Goal: Transaction & Acquisition: Purchase product/service

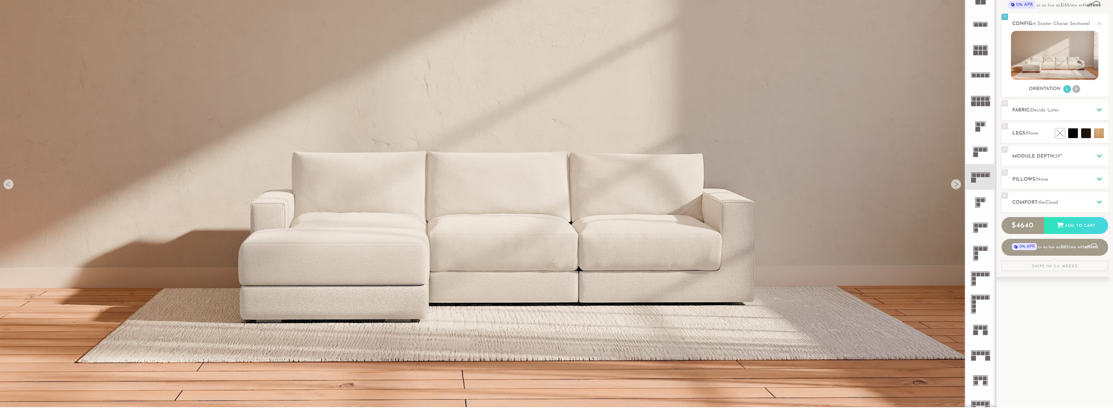
scroll to position [78, 0]
click at [1098, 154] on icon at bounding box center [1099, 156] width 5 height 5
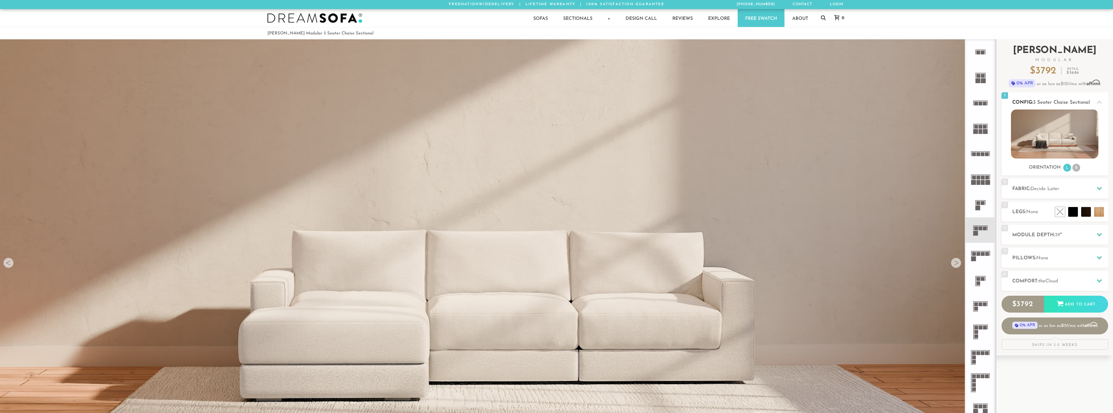
click at [1076, 170] on li "R" at bounding box center [1077, 168] width 8 height 8
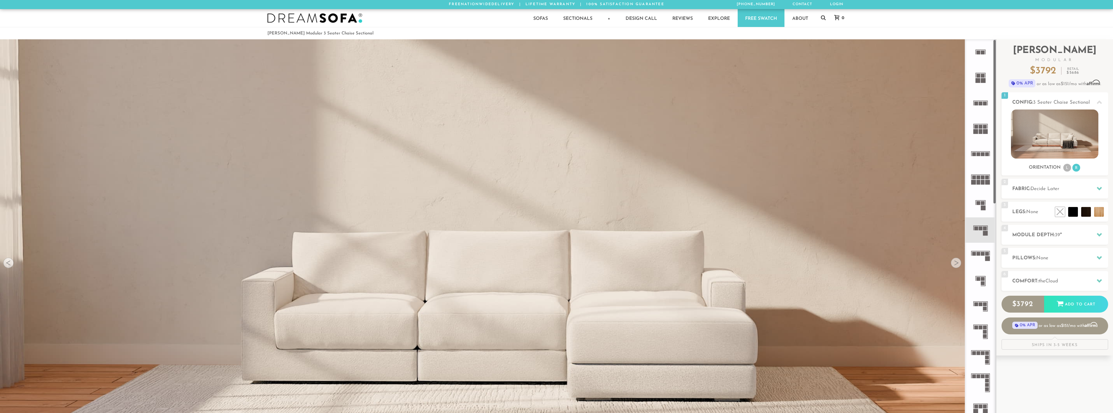
click at [980, 254] on rect at bounding box center [979, 254] width 4 height 4
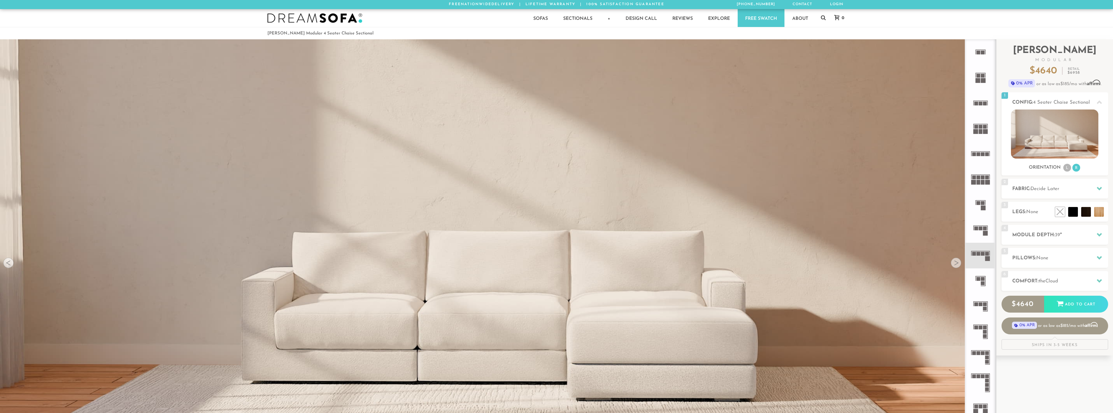
click at [982, 253] on rect at bounding box center [983, 254] width 4 height 4
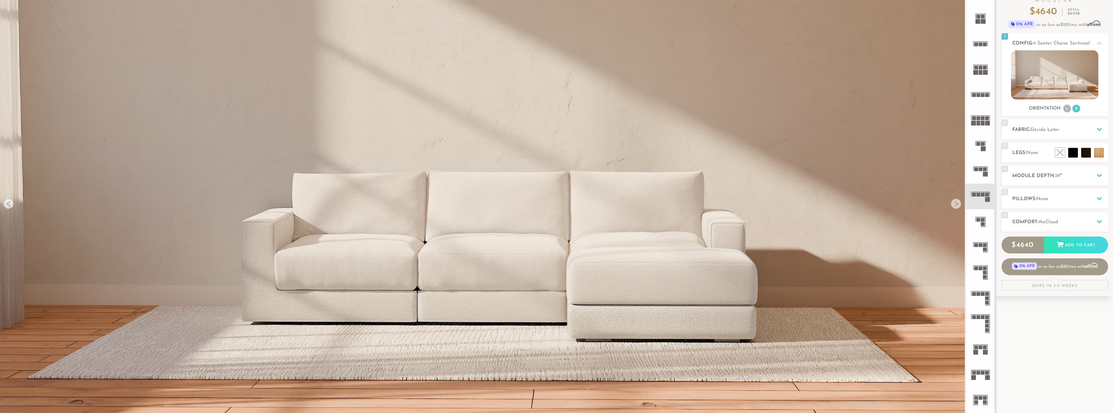
scroll to position [59, 0]
click at [984, 174] on rect at bounding box center [985, 175] width 5 height 5
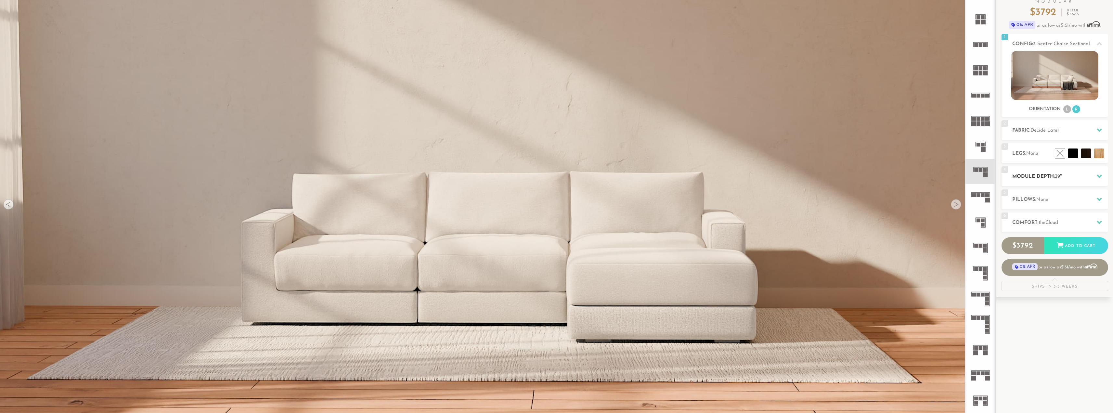
click at [1096, 174] on div at bounding box center [1100, 176] width 14 height 13
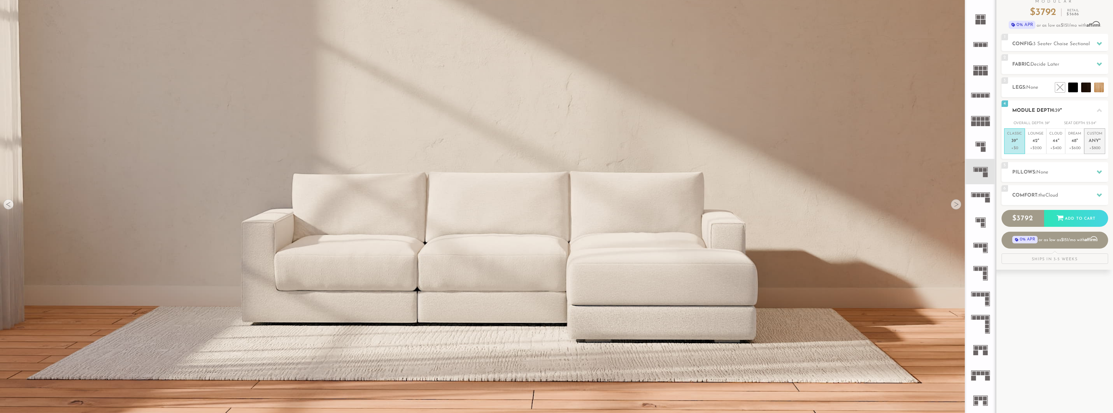
click at [1097, 145] on p "Custom Any "" at bounding box center [1094, 138] width 15 height 14
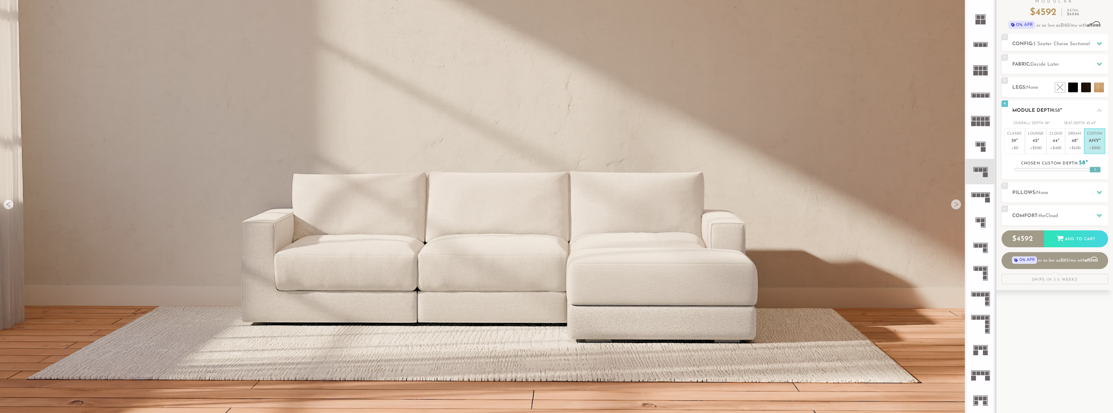
drag, startPoint x: 1058, startPoint y: 168, endPoint x: 1107, endPoint y: 173, distance: 49.0
click at [1107, 172] on div "4 Module Depth: 58 " Overall Depth: 58 " Seat Depth: 42-43 " Classic 39 "" at bounding box center [1055, 139] width 107 height 79
click at [1057, 191] on h2 "Pillows: None" at bounding box center [1061, 192] width 96 height 7
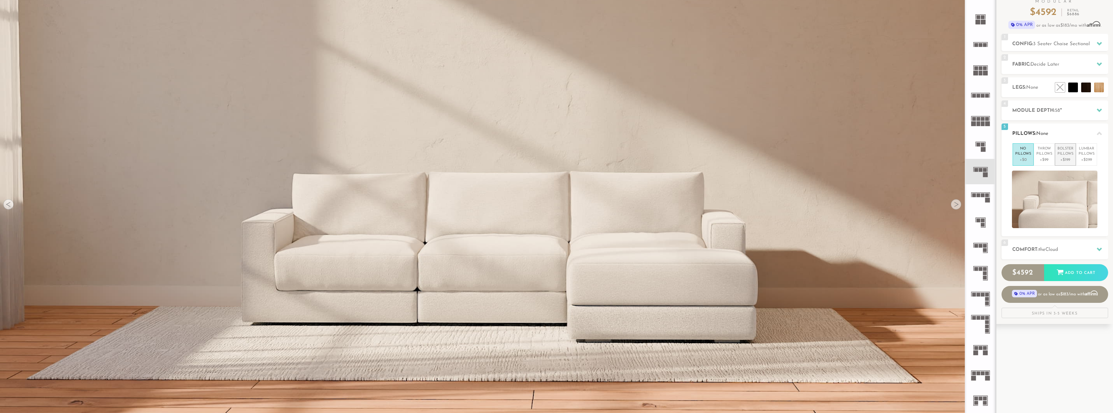
click at [1067, 154] on p "Bolster Pillows" at bounding box center [1066, 151] width 16 height 11
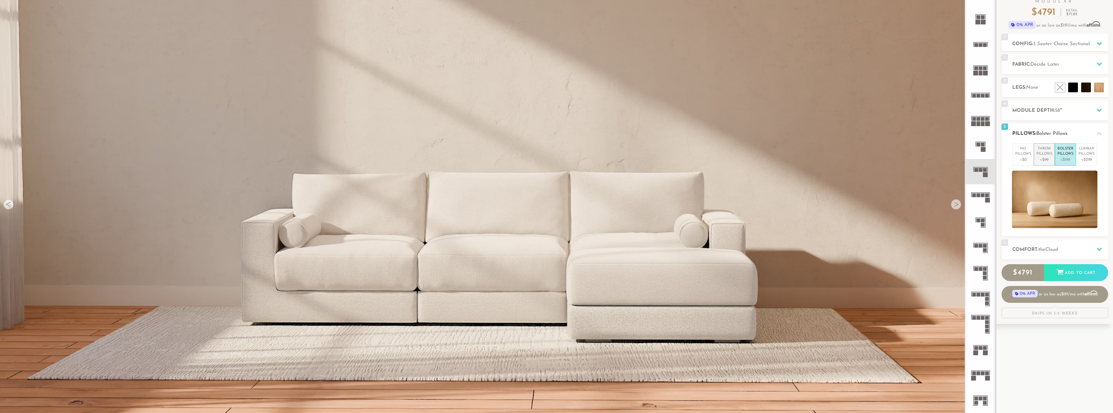
click at [1049, 153] on p "Throw Pillows" at bounding box center [1045, 151] width 16 height 11
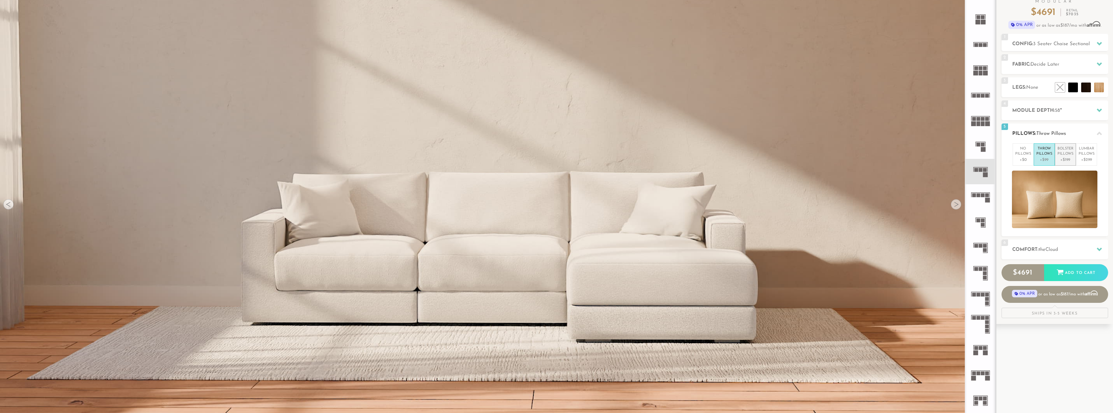
click at [1066, 150] on p "Bolster Pillows" at bounding box center [1066, 151] width 16 height 11
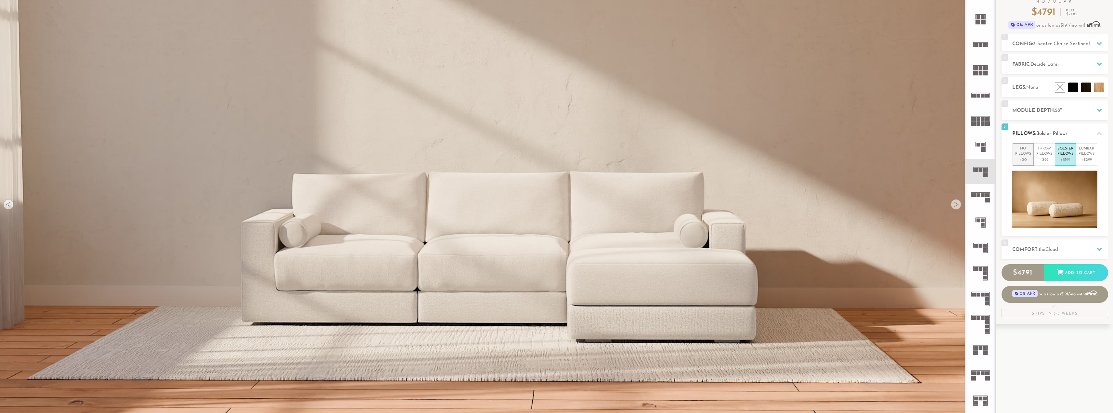
click at [1026, 151] on p "No Pillows" at bounding box center [1024, 151] width 16 height 11
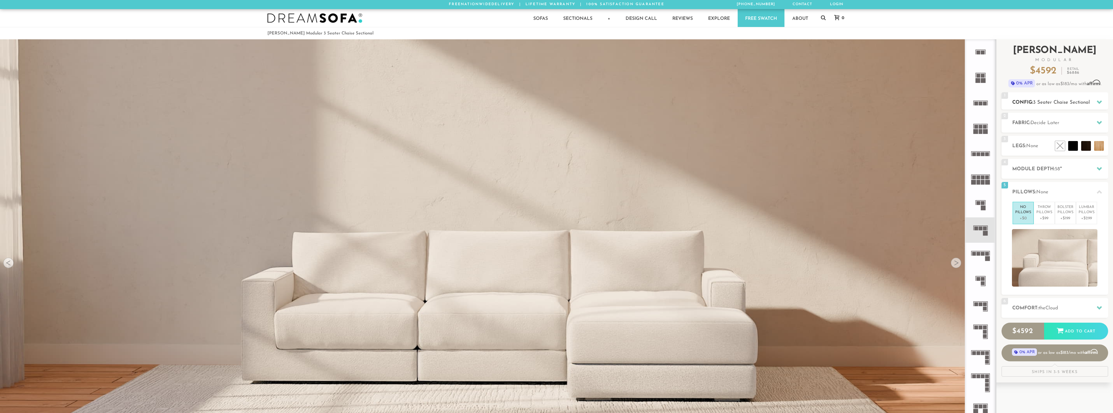
click at [1094, 98] on div "1 Config: 3 Seater Chaise Sectional R" at bounding box center [1055, 100] width 107 height 17
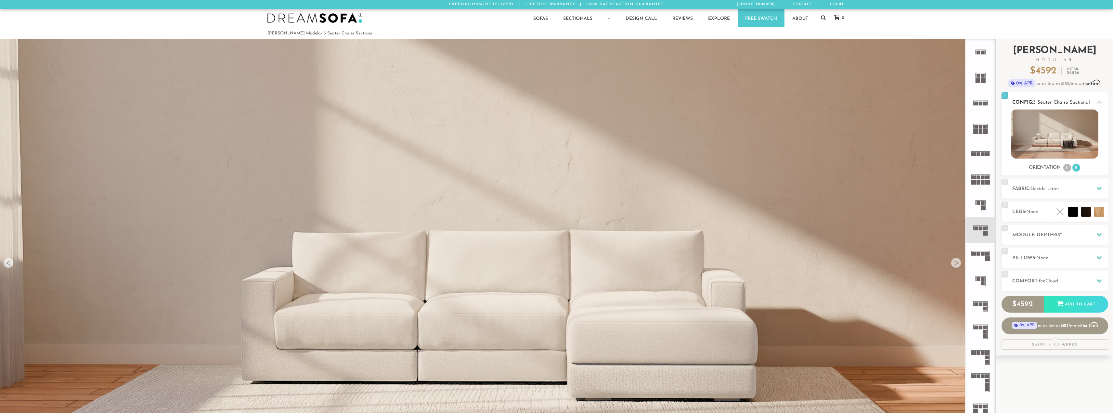
click at [1094, 98] on div "1 Config: 3 Seater Chaise Sectional R" at bounding box center [1055, 100] width 107 height 17
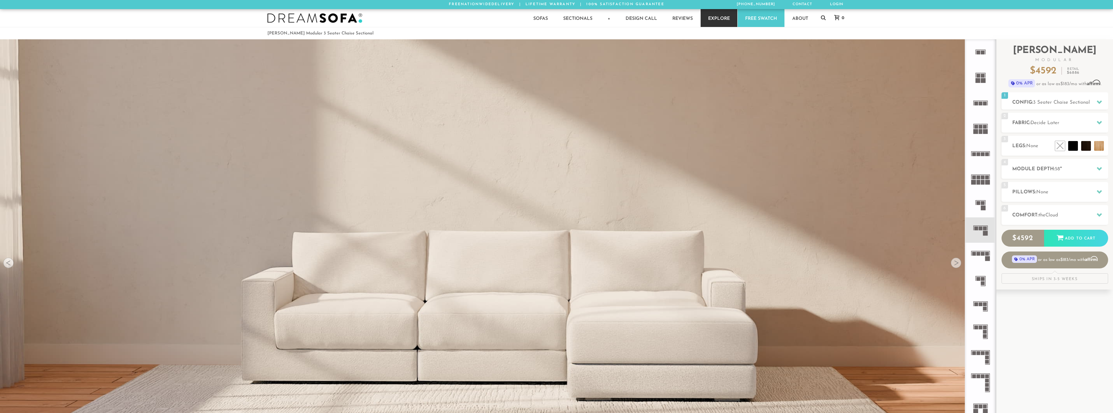
click at [720, 19] on link "Explore" at bounding box center [719, 18] width 37 height 18
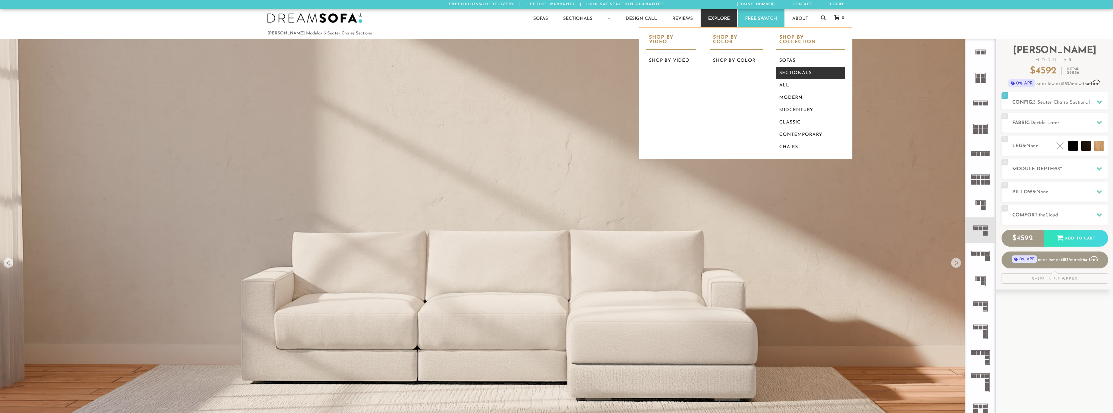
click at [788, 68] on link "Sectionals" at bounding box center [810, 73] width 69 height 12
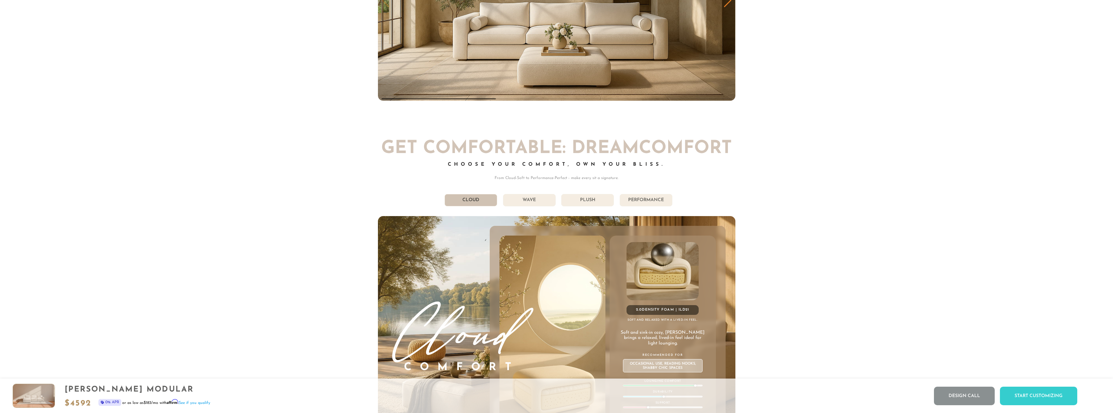
scroll to position [4759, 0]
click at [648, 203] on li "Performance" at bounding box center [646, 200] width 53 height 12
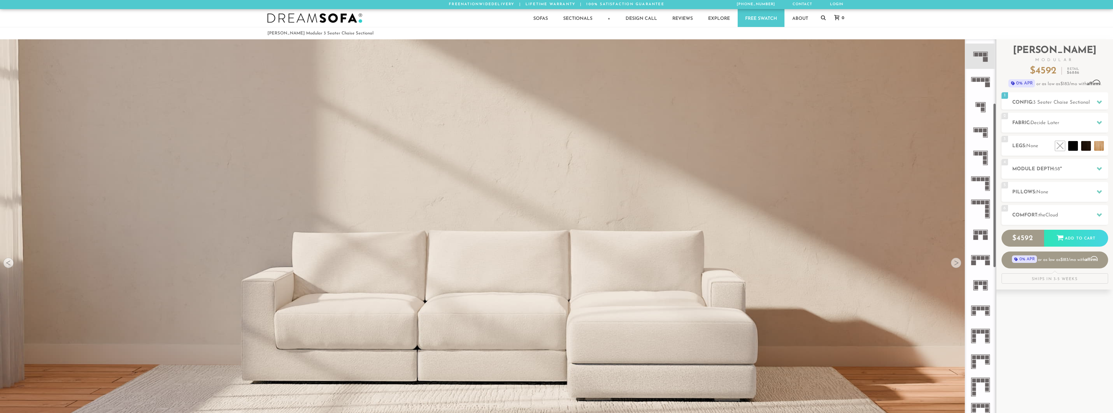
scroll to position [174, 0]
click at [983, 61] on icon at bounding box center [980, 56] width 25 height 25
click at [983, 56] on rect at bounding box center [981, 55] width 4 height 4
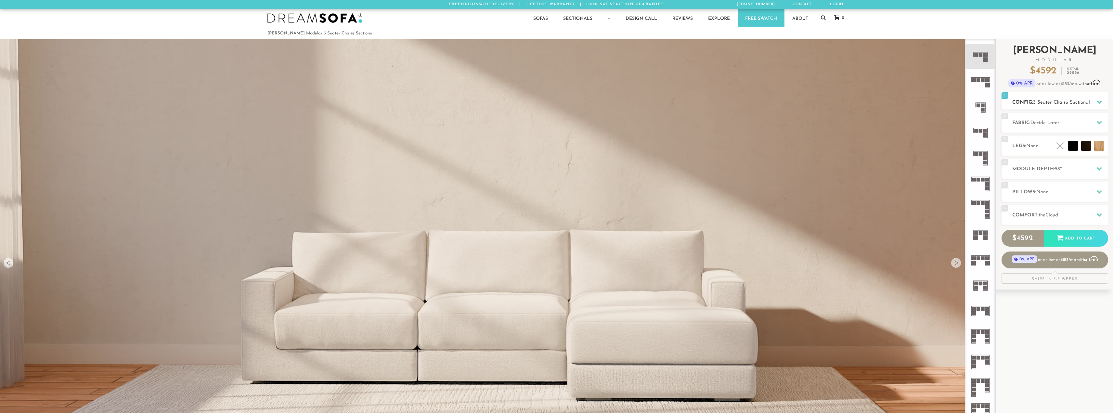
click at [1082, 100] on span "3 Seater Chaise Sectional" at bounding box center [1061, 102] width 57 height 5
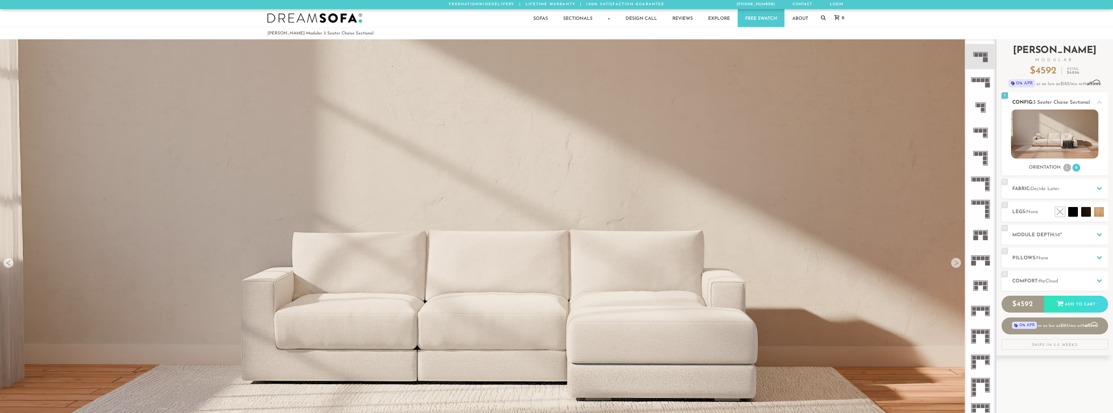
click at [1068, 168] on li "L" at bounding box center [1068, 168] width 8 height 8
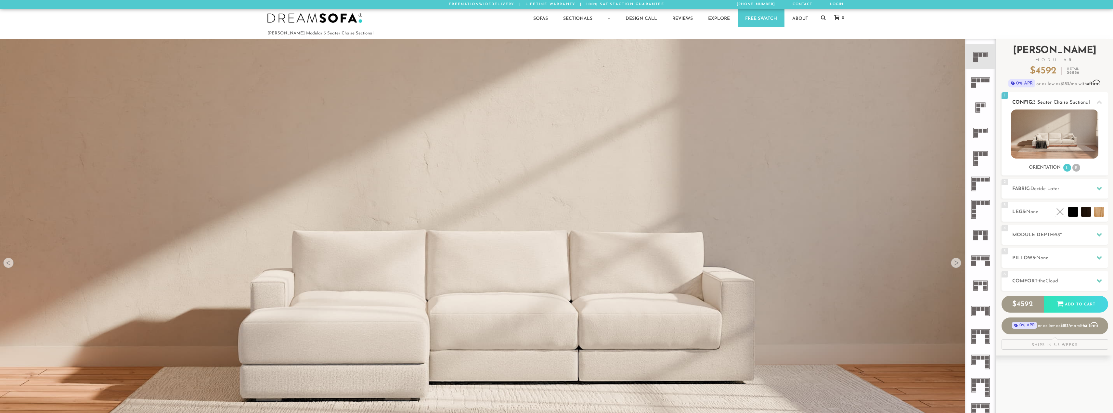
click at [1076, 169] on li "R" at bounding box center [1077, 168] width 8 height 8
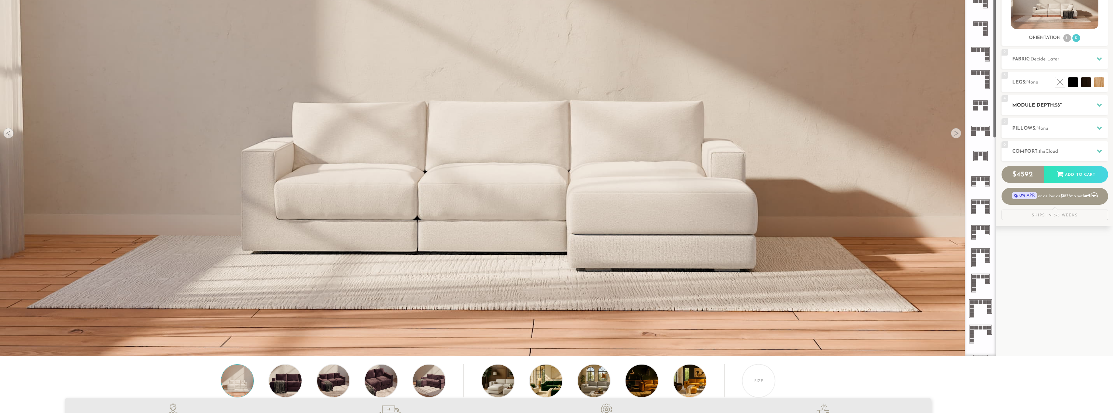
scroll to position [130, 0]
click at [954, 134] on div at bounding box center [956, 133] width 10 height 10
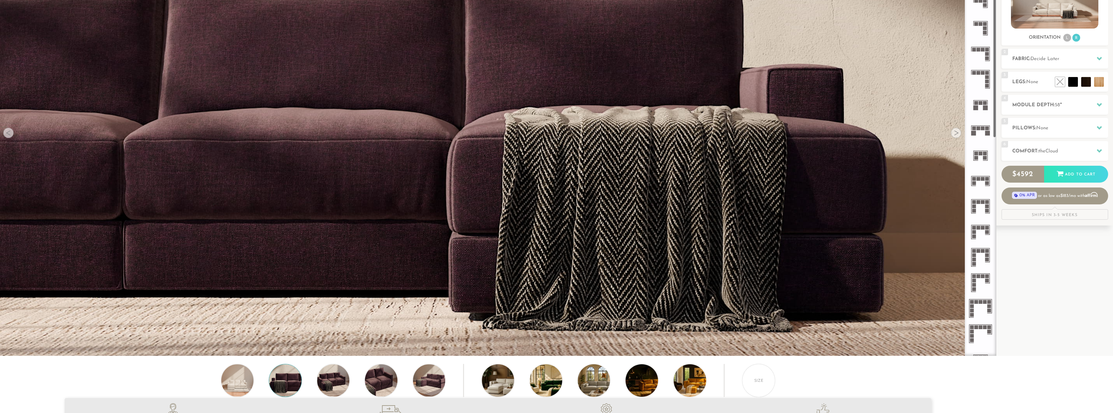
click at [967, 120] on li at bounding box center [980, 129] width 30 height 25
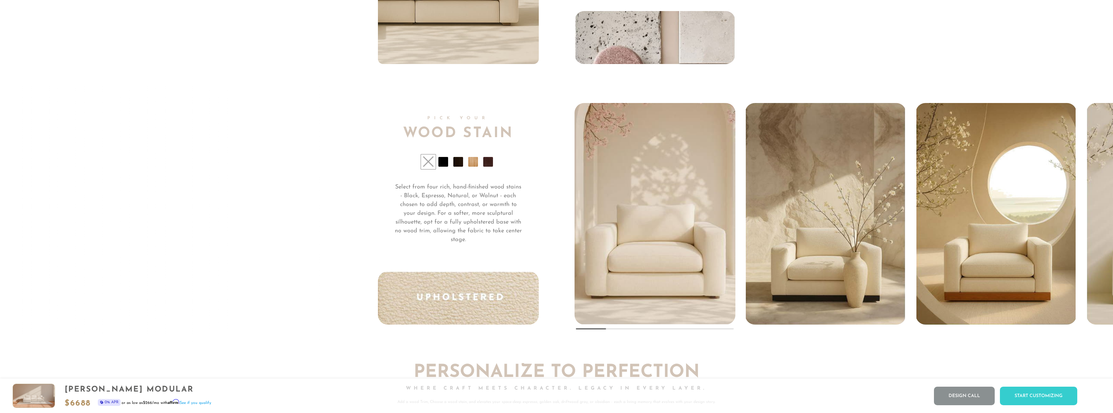
scroll to position [6148, 0]
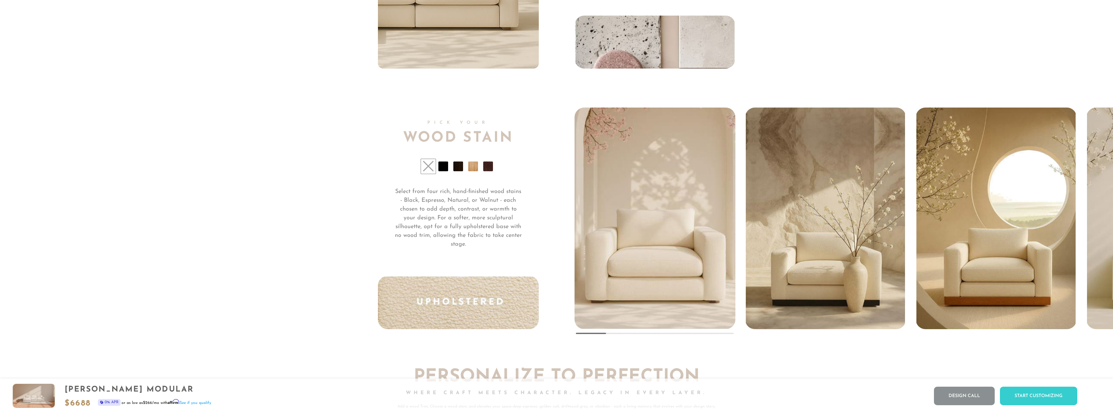
drag, startPoint x: 589, startPoint y: 335, endPoint x: 616, endPoint y: 335, distance: 27.0
click at [616, 334] on div at bounding box center [655, 333] width 158 height 1
drag, startPoint x: 616, startPoint y: 335, endPoint x: 679, endPoint y: 341, distance: 63.0
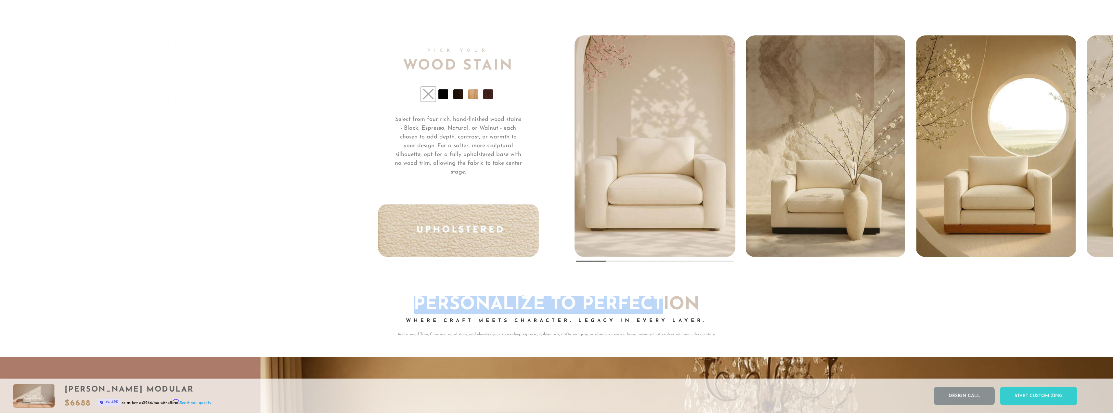
scroll to position [6213, 0]
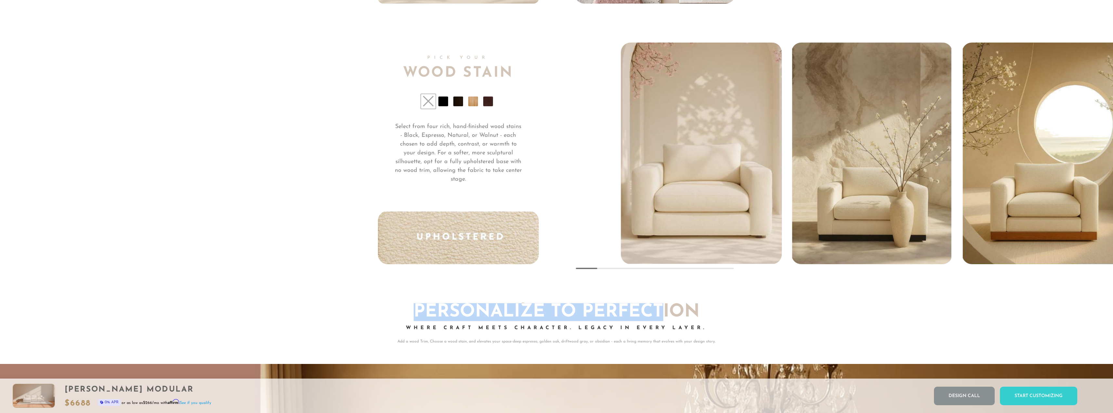
click at [713, 200] on img "1 / 5" at bounding box center [701, 124] width 199 height 279
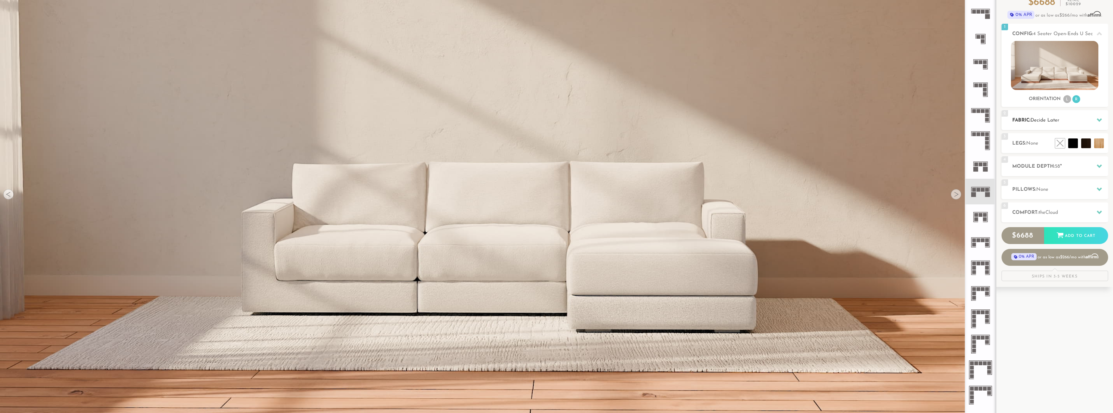
scroll to position [65, 0]
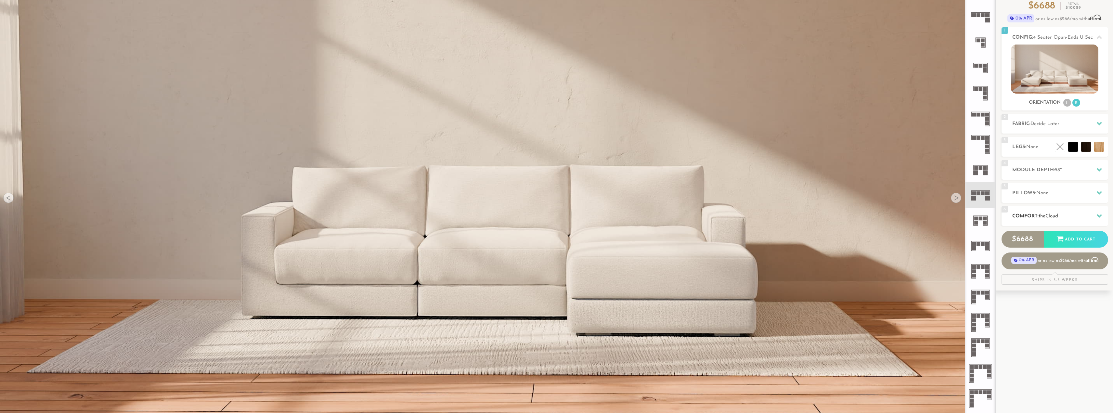
click at [1099, 213] on icon at bounding box center [1099, 215] width 5 height 5
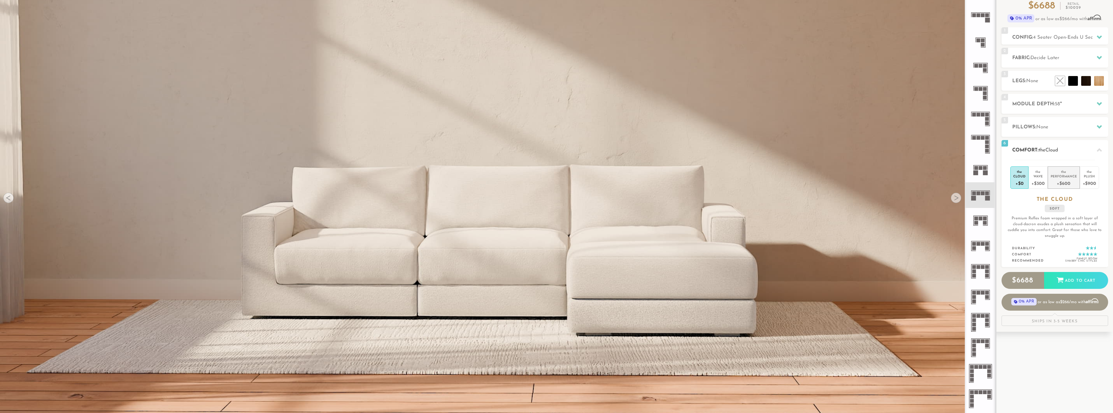
click at [1056, 178] on div "+$600" at bounding box center [1064, 182] width 26 height 9
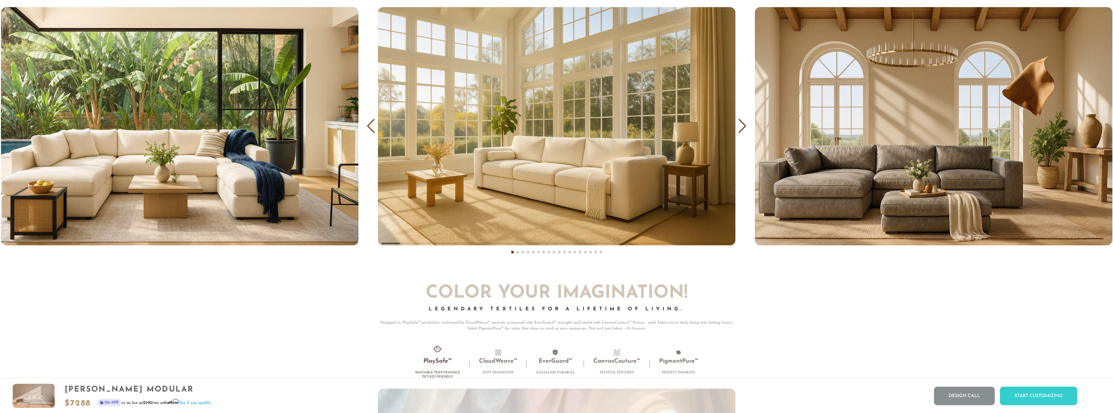
scroll to position [5292, 0]
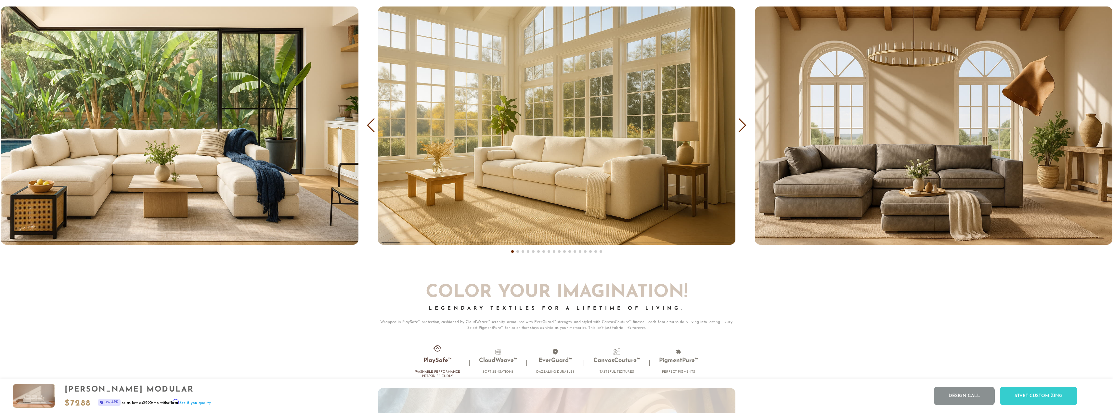
click at [742, 130] on div "Next slide" at bounding box center [742, 125] width 9 height 14
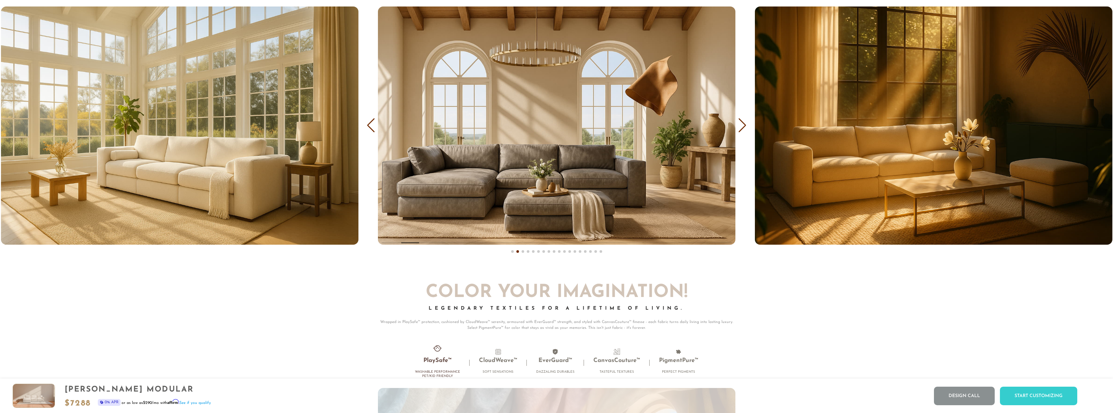
click at [522, 163] on img "2 / 18" at bounding box center [557, 126] width 358 height 238
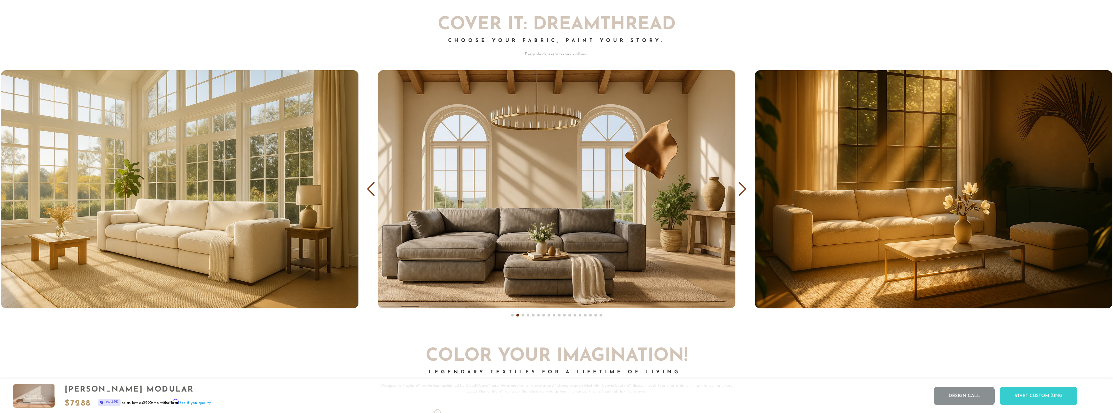
scroll to position [5227, 0]
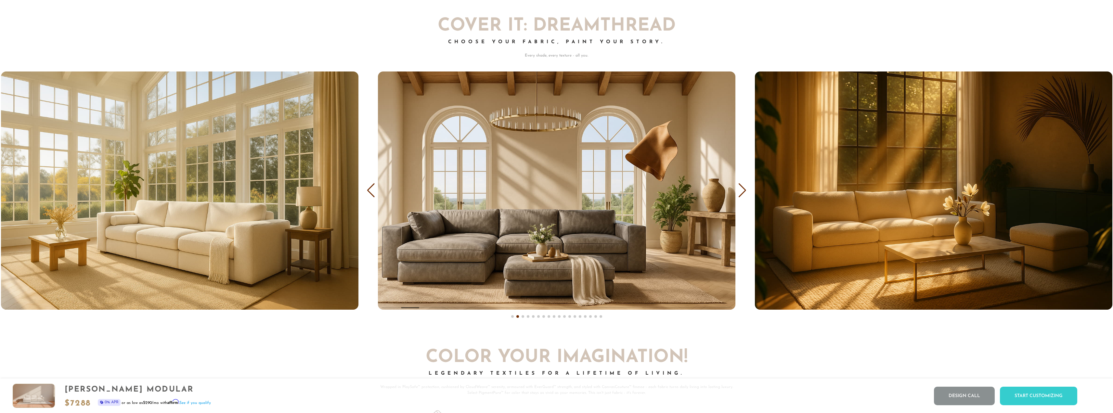
click at [741, 192] on div "Next slide" at bounding box center [742, 190] width 9 height 14
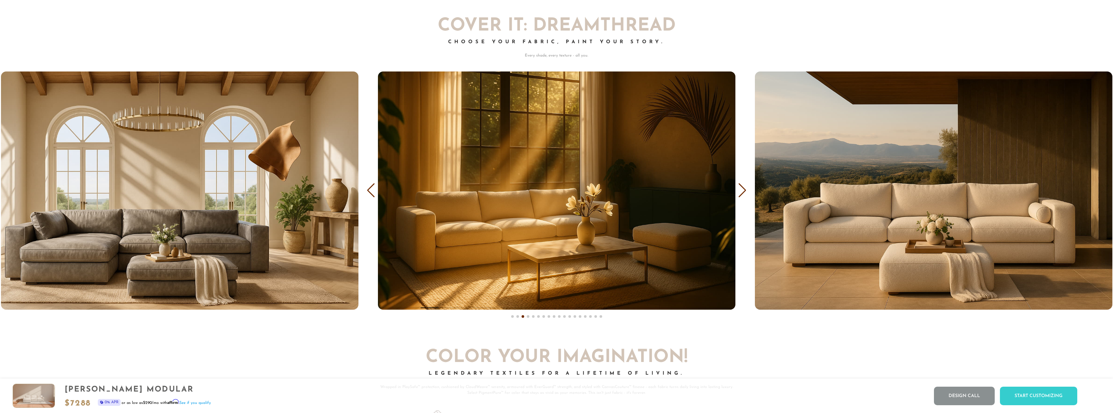
click at [741, 193] on div "Next slide" at bounding box center [742, 190] width 9 height 14
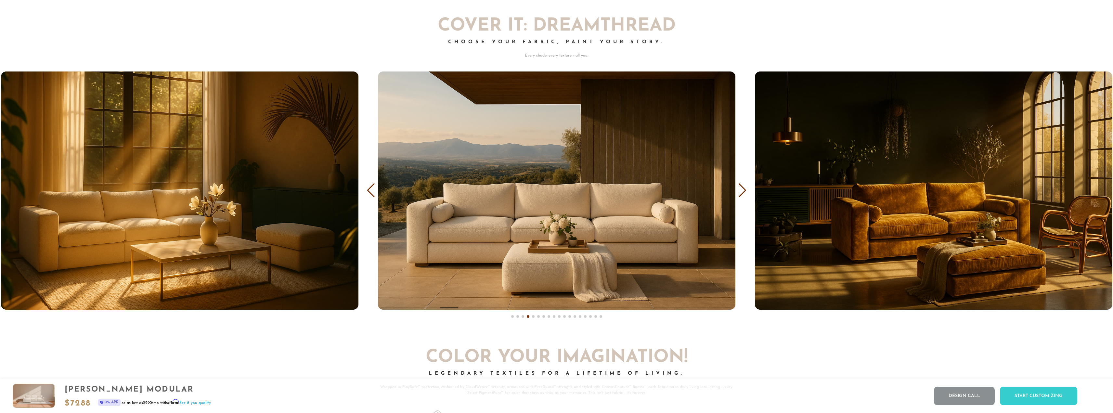
click at [737, 194] on div "COVER IT: DreamThread Choose Your Fabric, Paint Your Story. Every shade, every …" at bounding box center [556, 164] width 1113 height 332
click at [368, 187] on div "Previous slide" at bounding box center [371, 190] width 9 height 14
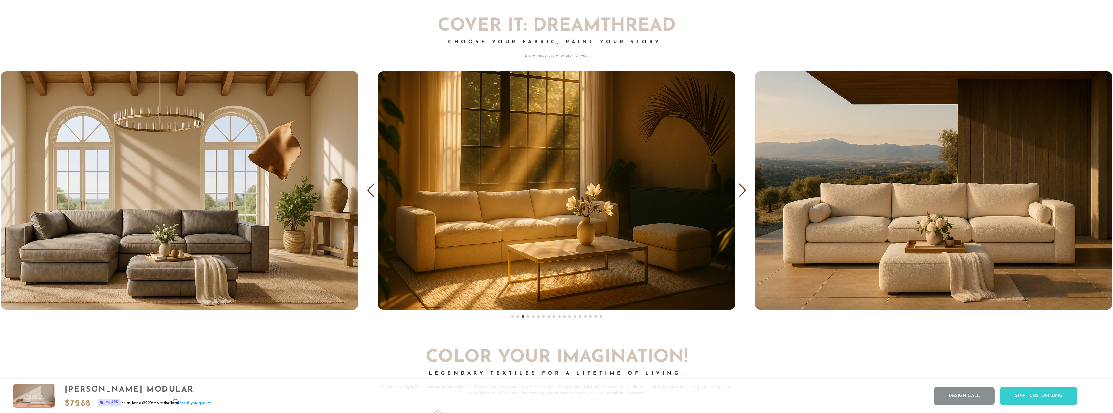
click at [183, 225] on img "2 / 18" at bounding box center [180, 191] width 358 height 238
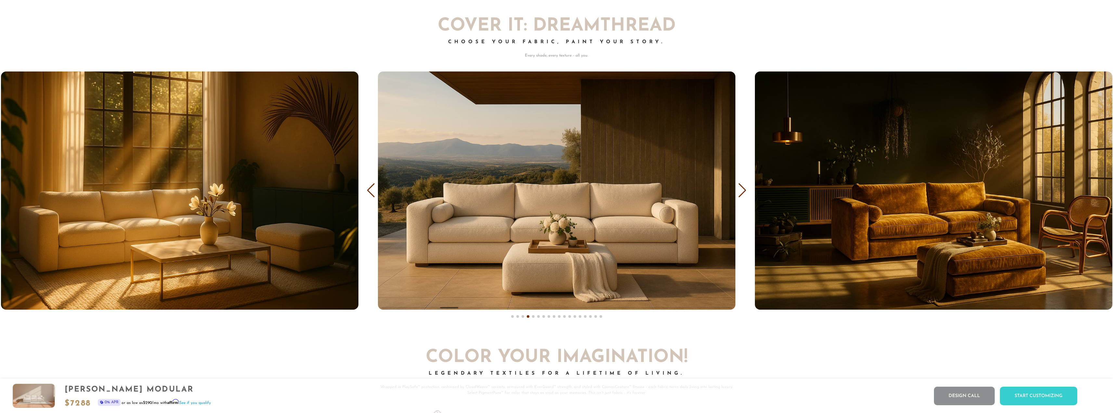
click at [375, 194] on div "Previous slide" at bounding box center [371, 190] width 9 height 14
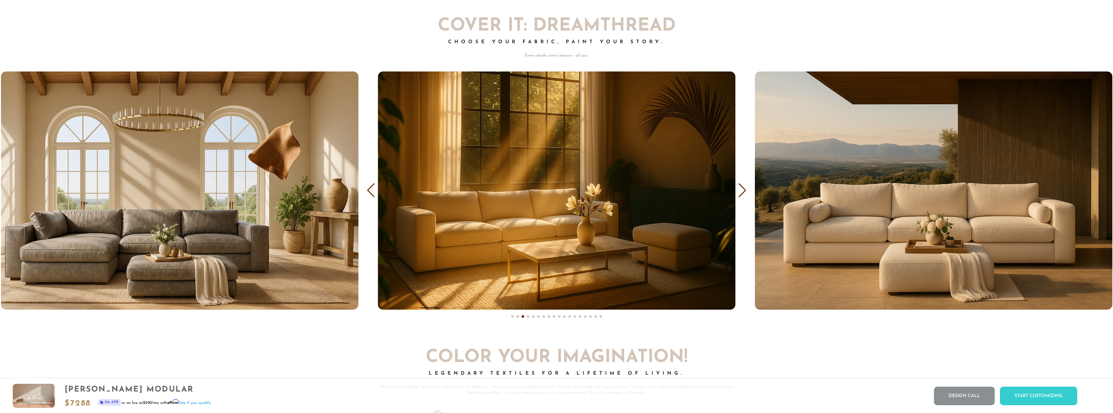
click at [375, 194] on div "Previous slide" at bounding box center [371, 190] width 9 height 14
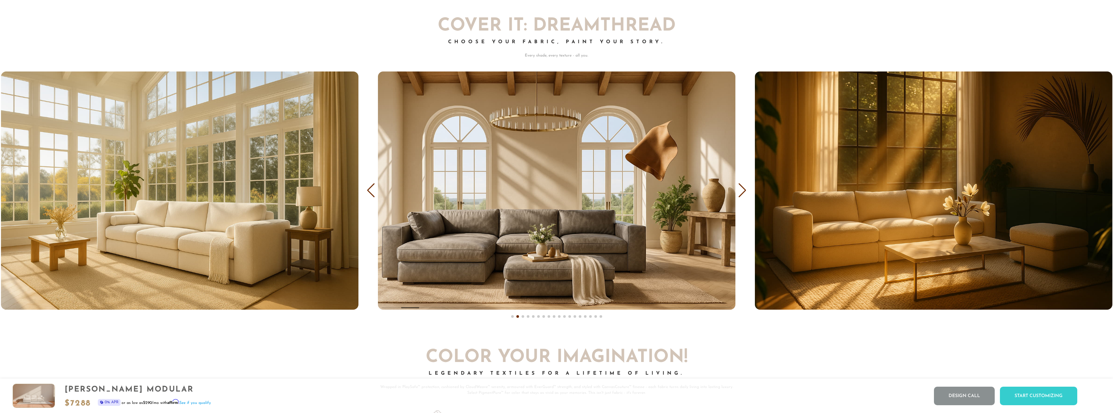
click at [596, 318] on span at bounding box center [596, 316] width 3 height 3
click at [745, 193] on div "Next slide" at bounding box center [742, 190] width 9 height 14
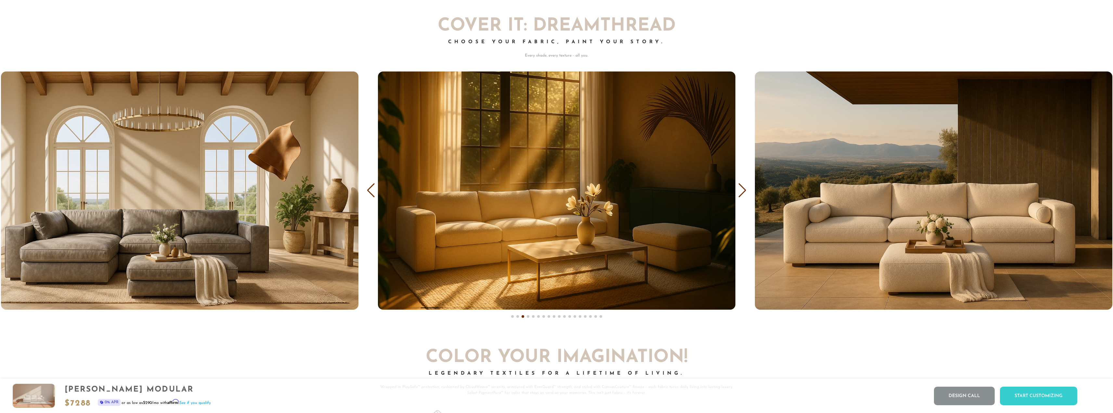
click at [745, 193] on div "Next slide" at bounding box center [742, 190] width 9 height 14
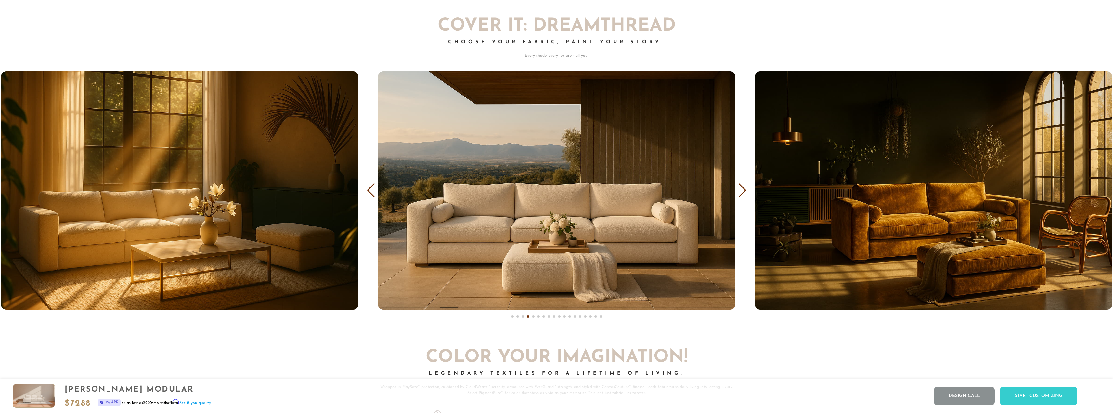
click at [745, 193] on div "Next slide" at bounding box center [742, 190] width 9 height 14
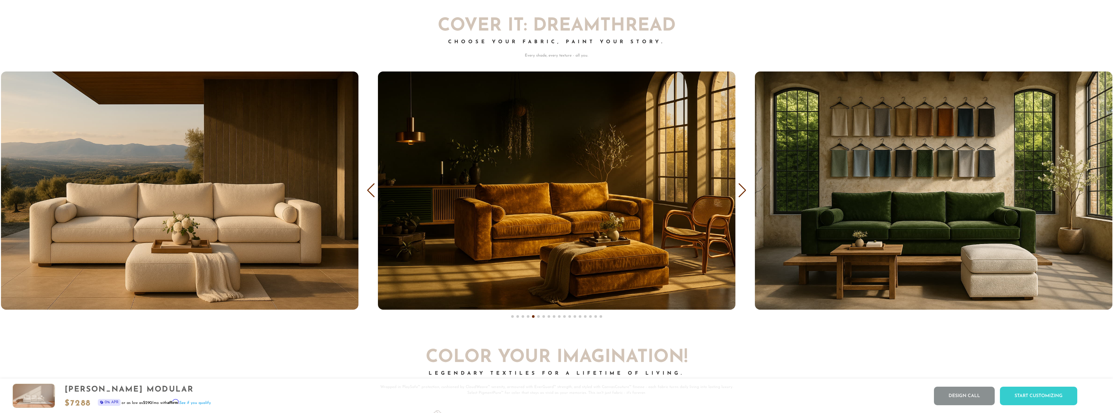
click at [745, 193] on div "Next slide" at bounding box center [742, 190] width 9 height 14
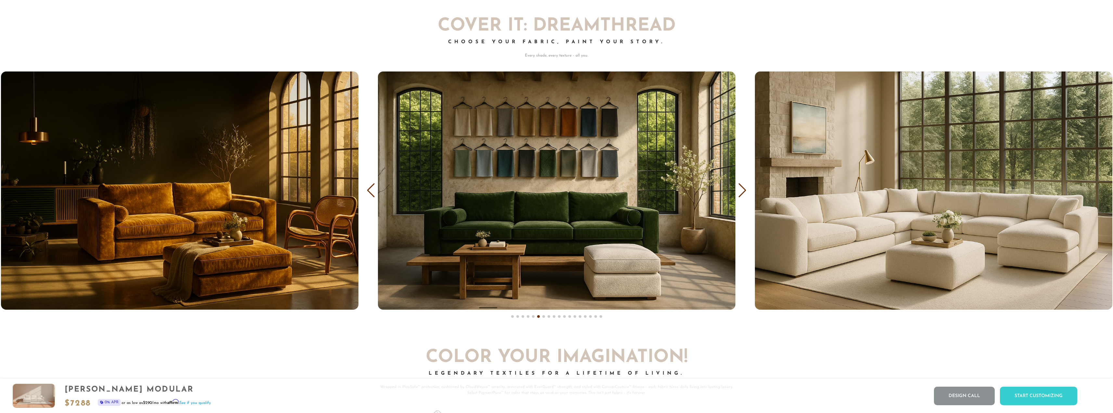
click at [745, 193] on div "Next slide" at bounding box center [742, 190] width 9 height 14
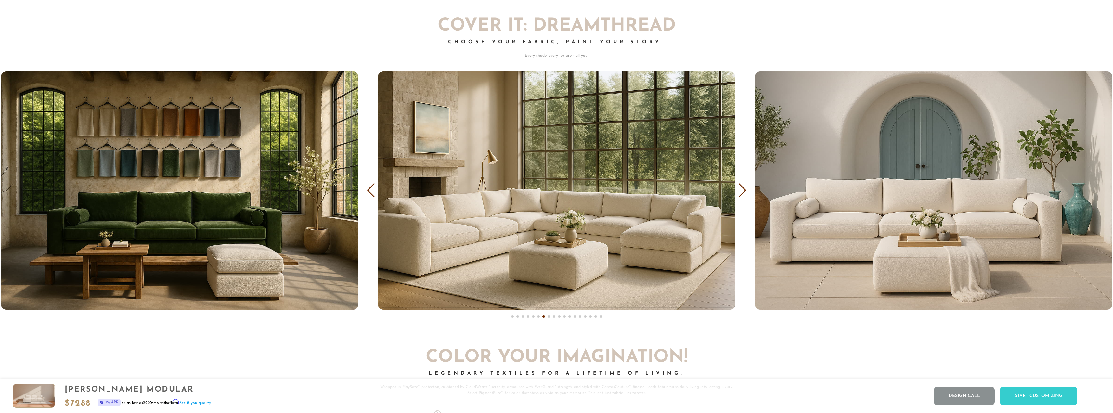
click at [745, 193] on div "Next slide" at bounding box center [742, 190] width 9 height 14
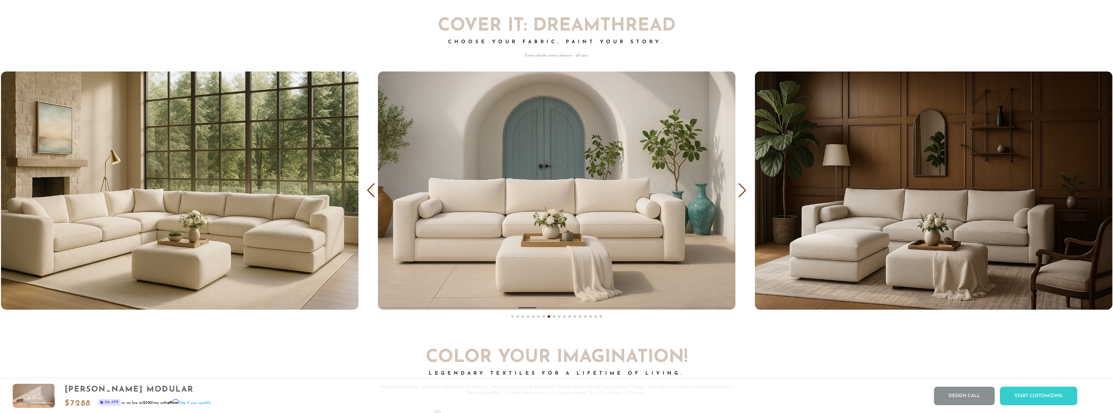
click at [744, 193] on div "Next slide" at bounding box center [742, 190] width 9 height 14
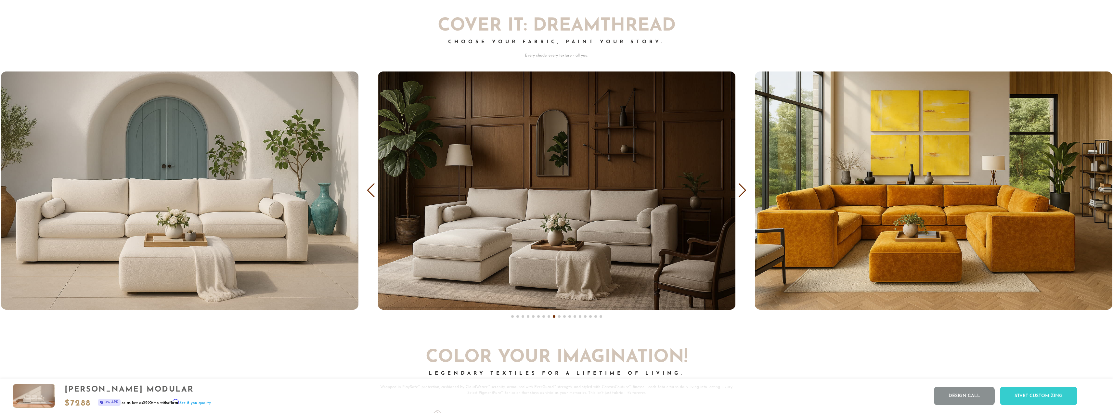
click at [742, 191] on div "Next slide" at bounding box center [742, 190] width 9 height 14
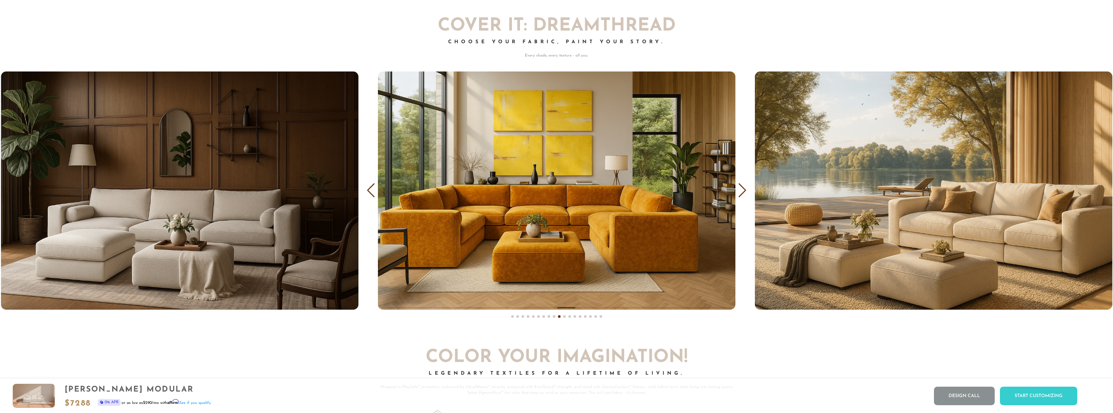
click at [742, 191] on div "Next slide" at bounding box center [742, 190] width 9 height 14
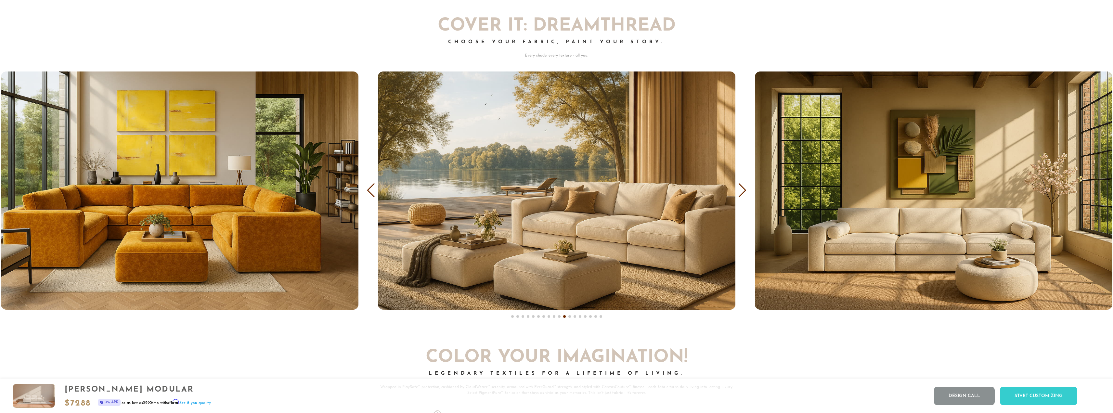
click at [742, 191] on div "Next slide" at bounding box center [742, 190] width 9 height 14
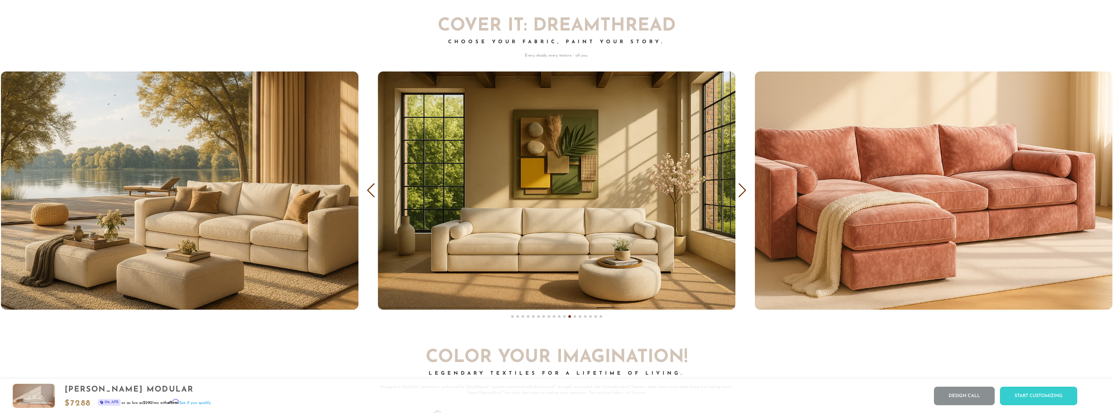
click at [742, 191] on div "Next slide" at bounding box center [742, 190] width 9 height 14
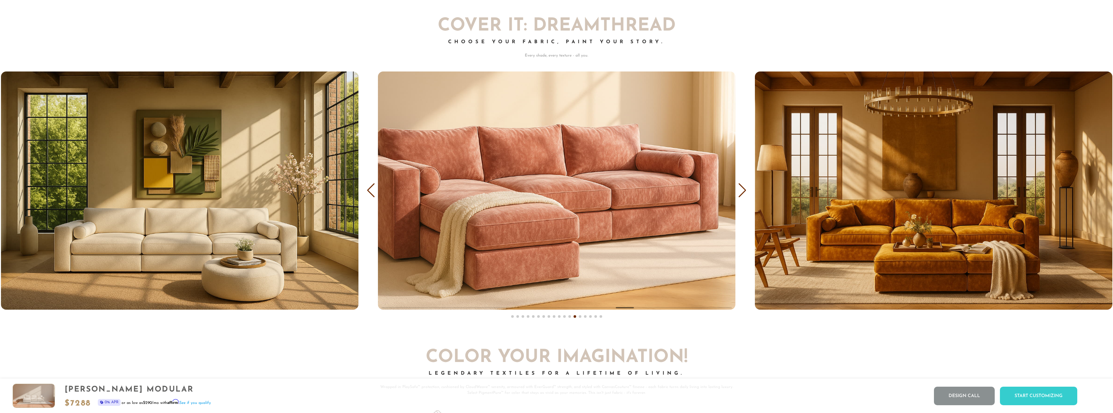
click at [742, 191] on div "Next slide" at bounding box center [742, 190] width 9 height 14
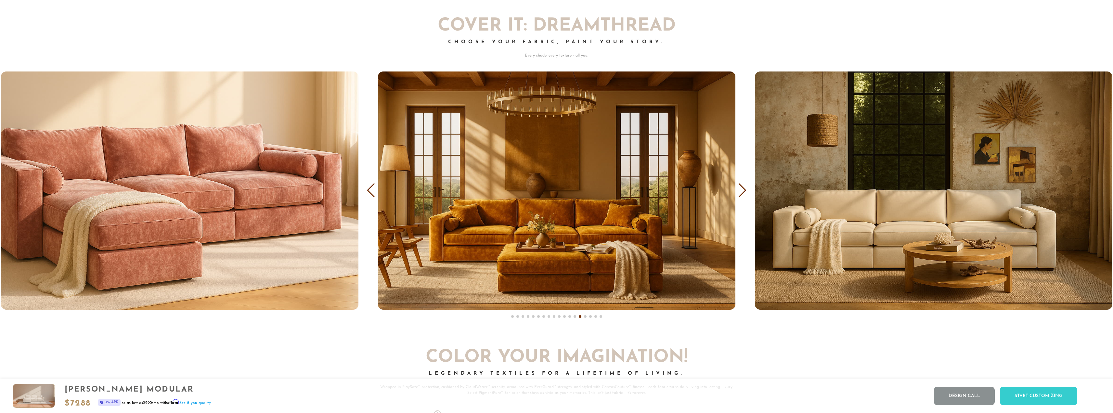
click at [742, 191] on div "Next slide" at bounding box center [742, 190] width 9 height 14
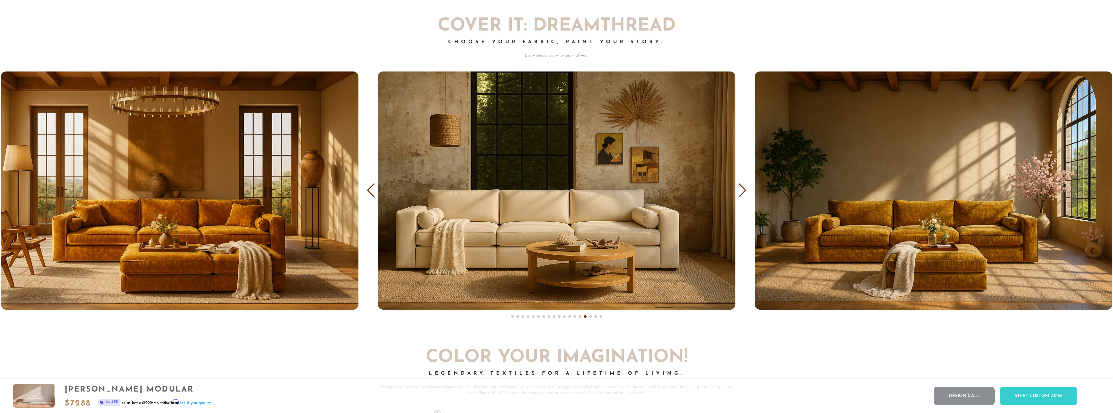
click at [742, 191] on div "Next slide" at bounding box center [742, 190] width 9 height 14
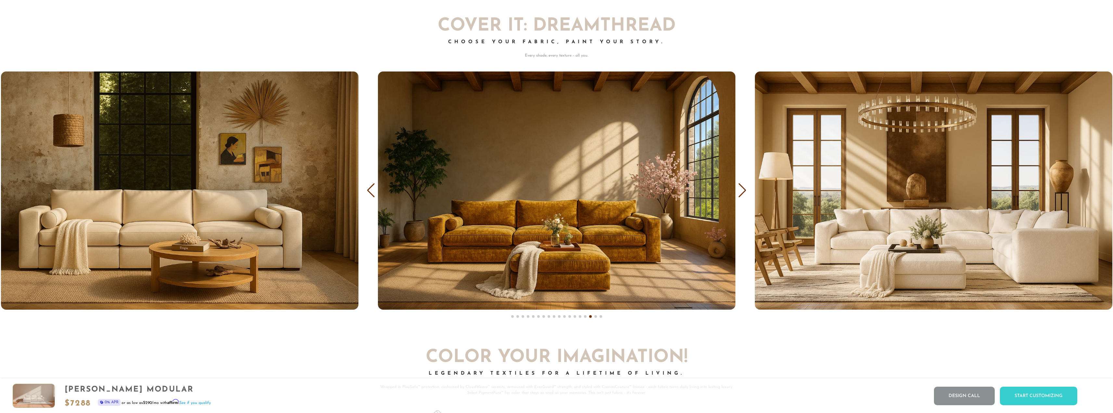
click at [742, 191] on div "Next slide" at bounding box center [742, 190] width 9 height 14
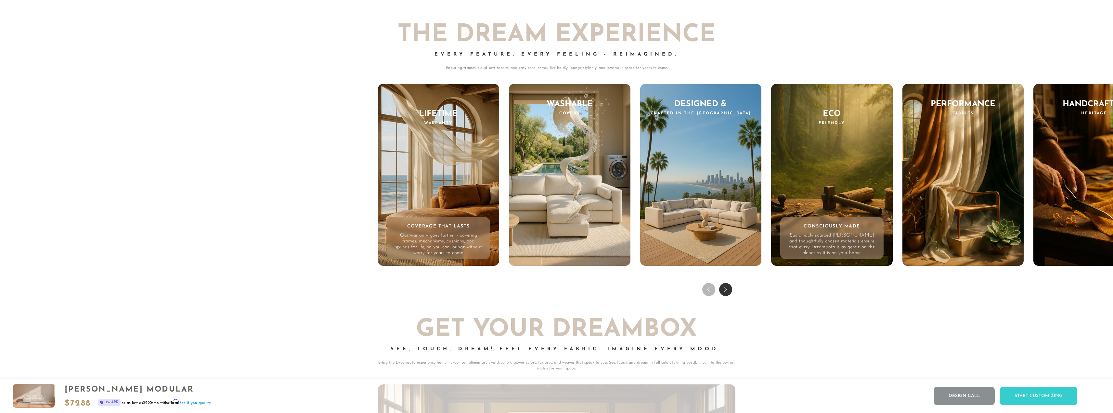
scroll to position [8188, 0]
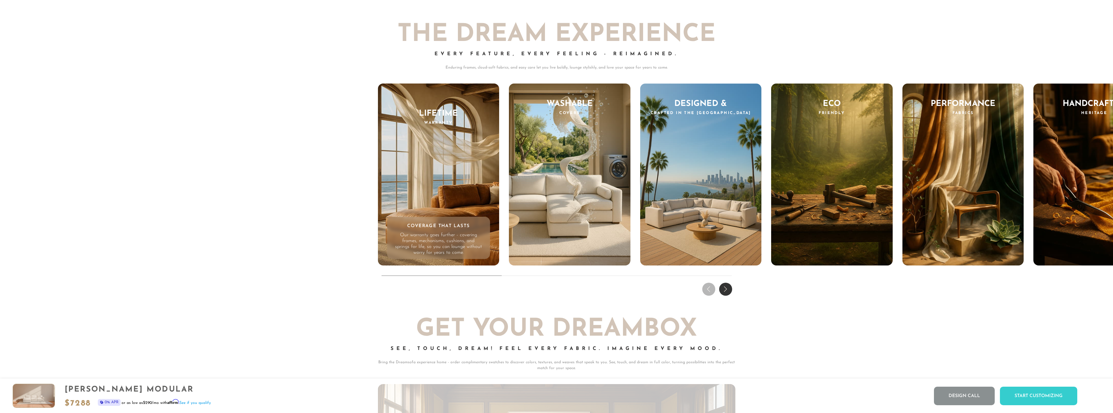
click at [724, 295] on div "Next slide" at bounding box center [725, 289] width 13 height 13
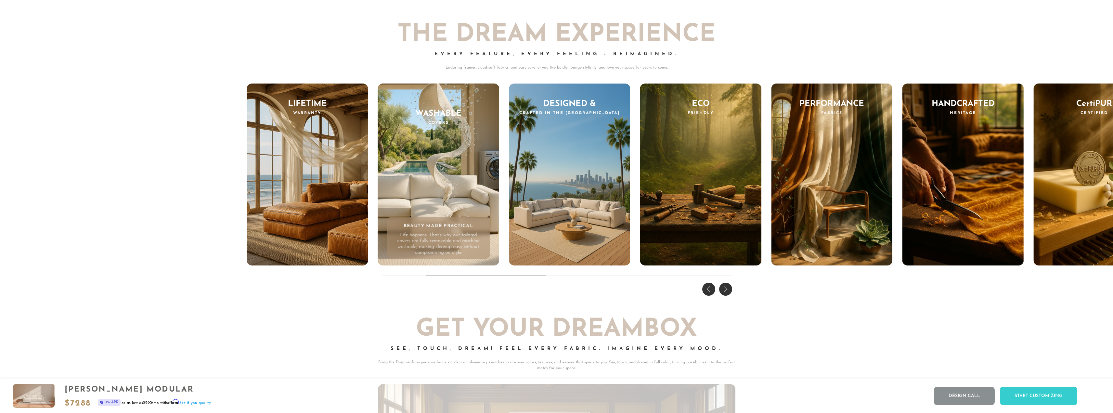
click at [724, 295] on div "Next slide" at bounding box center [725, 289] width 13 height 13
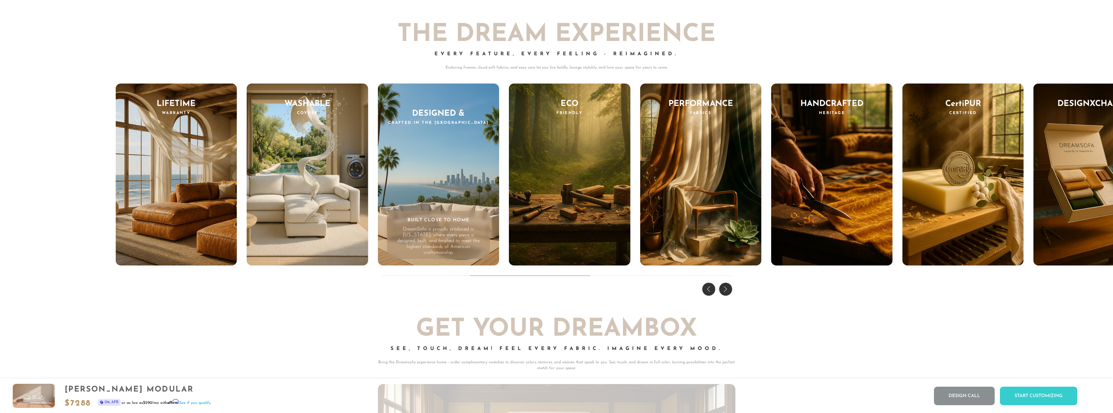
click at [724, 294] on div "Next slide" at bounding box center [725, 289] width 13 height 13
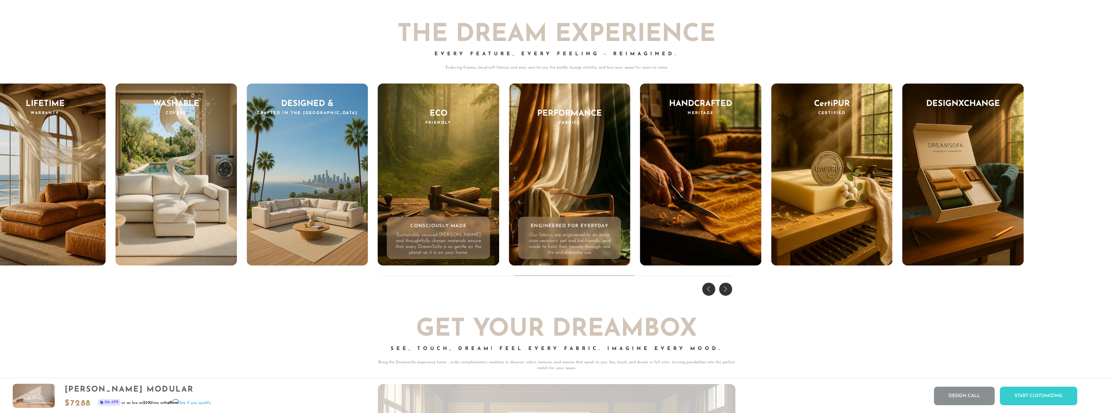
click at [604, 183] on div "Performance Fabrics Engineered for Everyday Our fabrics are engineered to do mo…" at bounding box center [570, 175] width 122 height 182
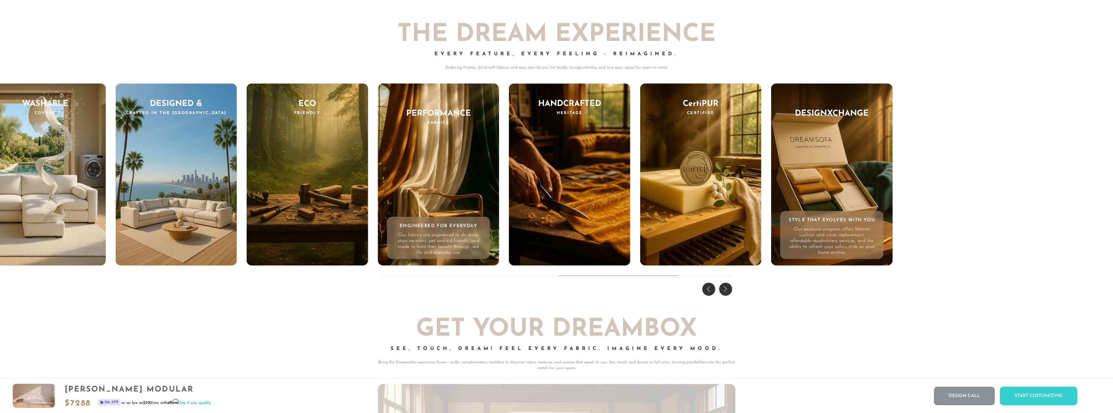
click at [846, 194] on div "DesignXChange Style That Evolves With You Our exclusive program offers lifetime…" at bounding box center [832, 175] width 122 height 182
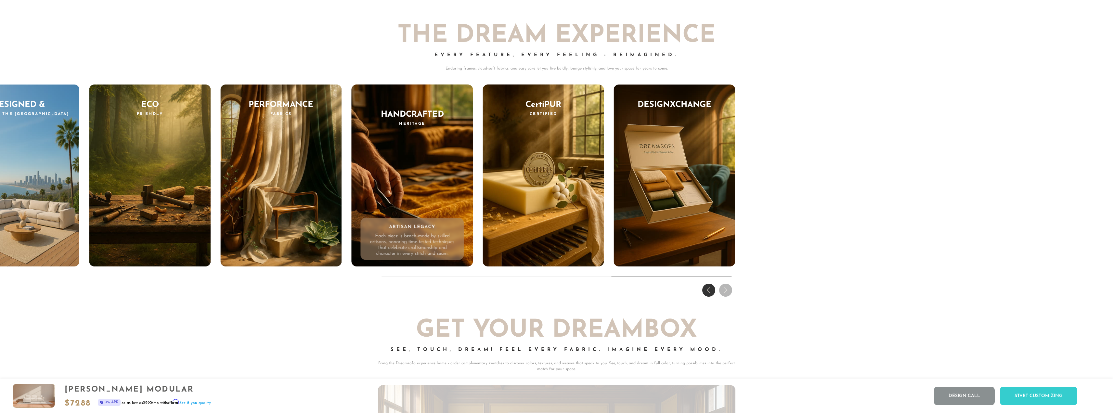
scroll to position [8185, 0]
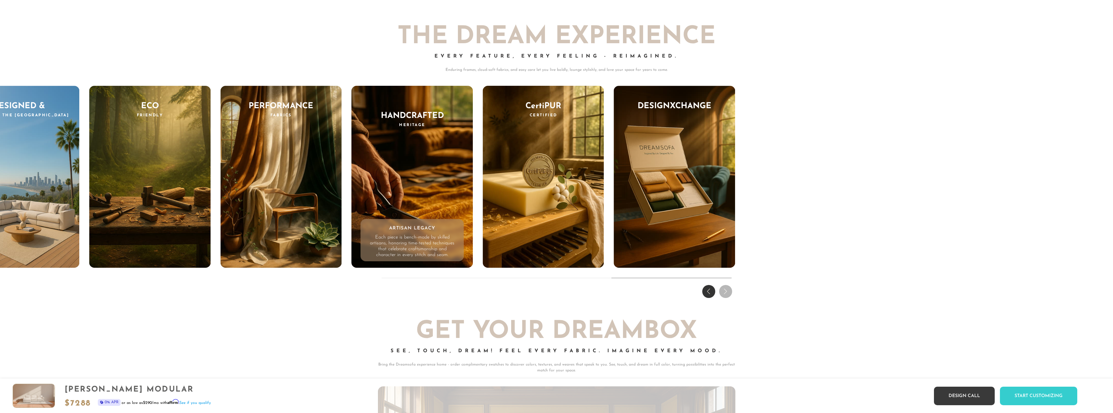
click at [939, 397] on link "Design Call" at bounding box center [964, 396] width 61 height 19
